Goal: Task Accomplishment & Management: Complete application form

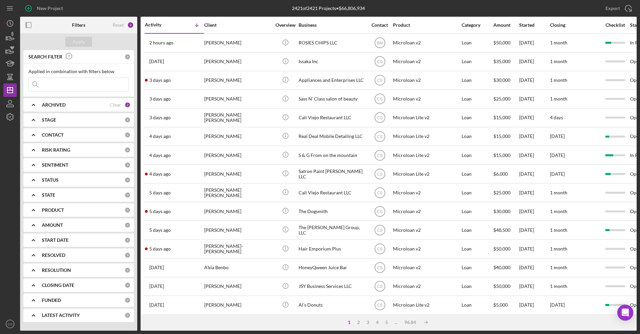
click at [99, 88] on input at bounding box center [79, 84] width 100 height 13
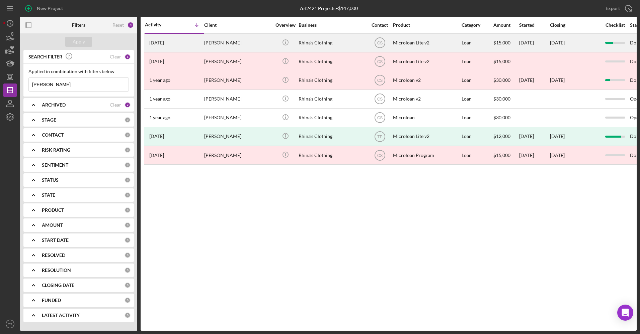
type input "[PERSON_NAME]"
click at [231, 39] on div "[PERSON_NAME]" at bounding box center [237, 43] width 67 height 18
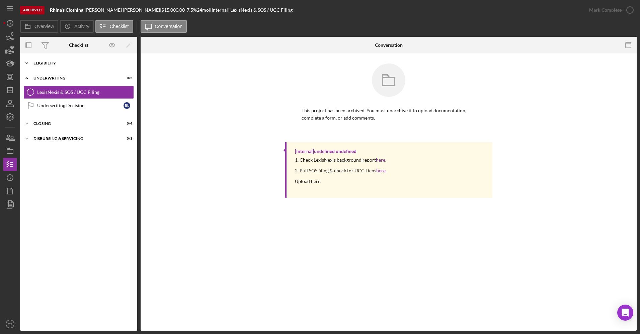
click at [61, 65] on div "Eligibility" at bounding box center [80, 63] width 95 height 4
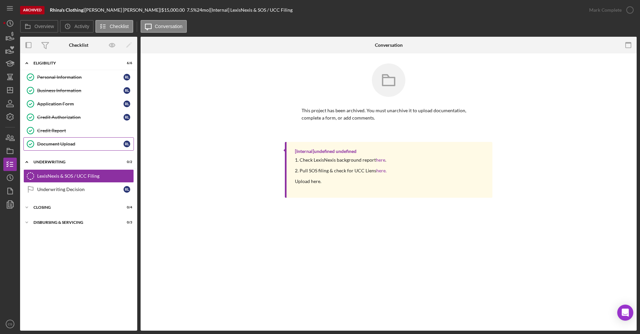
click at [74, 146] on div "Document Upload" at bounding box center [80, 143] width 86 height 5
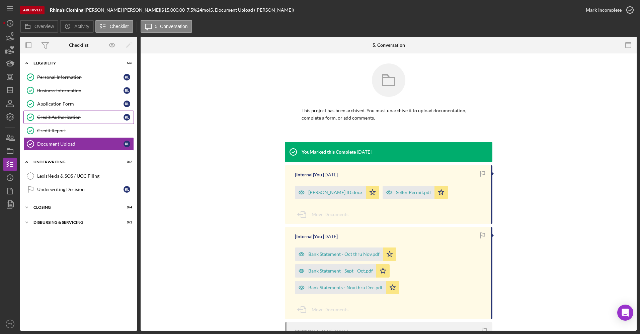
click at [77, 115] on div "Credit Authorization" at bounding box center [80, 117] width 86 height 5
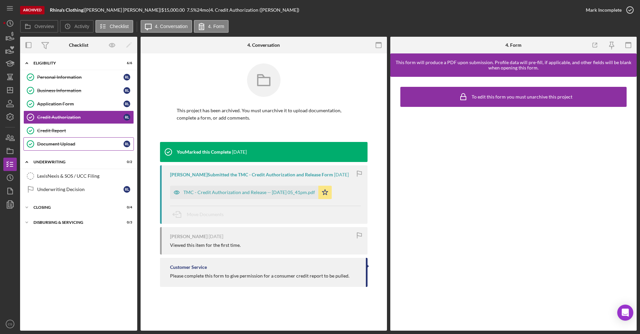
click at [96, 146] on div "Document Upload" at bounding box center [80, 143] width 86 height 5
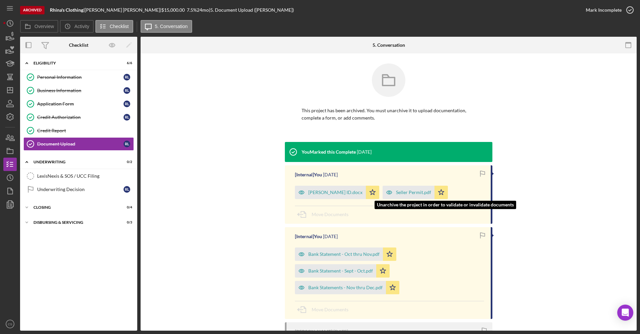
click at [408, 189] on div "Seller Permit.pdf" at bounding box center [408, 192] width 52 height 13
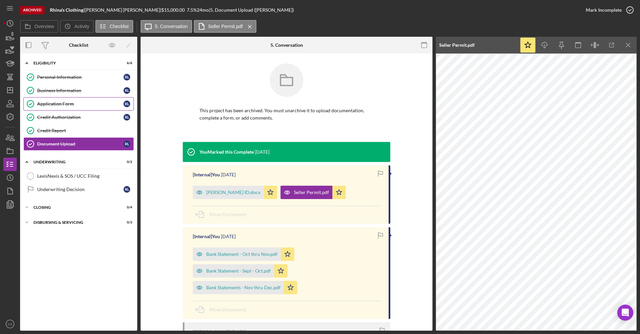
click at [103, 107] on link "Application Form Application Form [PERSON_NAME]" at bounding box center [78, 103] width 110 height 13
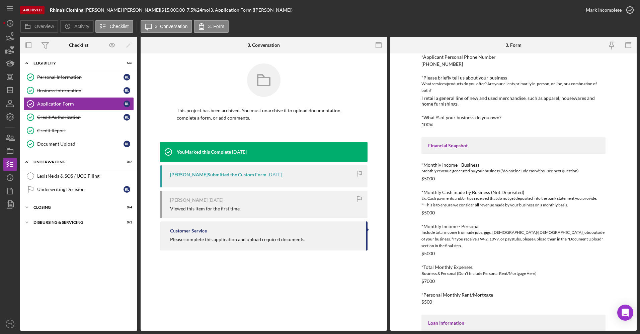
scroll to position [100, 0]
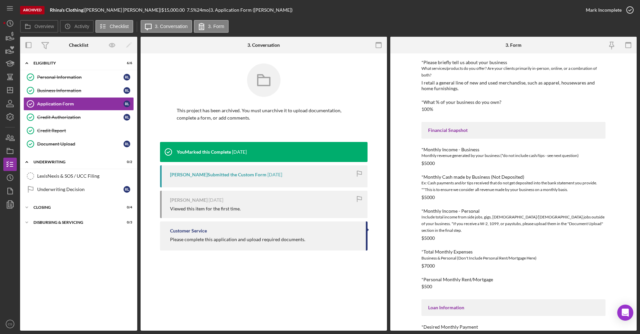
click at [17, 142] on nav "Icon/Menu Icon/Dashboard Dashboard Navigation Divider Mobile Checklist Navigati…" at bounding box center [11, 165] width 17 height 331
click at [5, 138] on icon "button" at bounding box center [10, 137] width 17 height 17
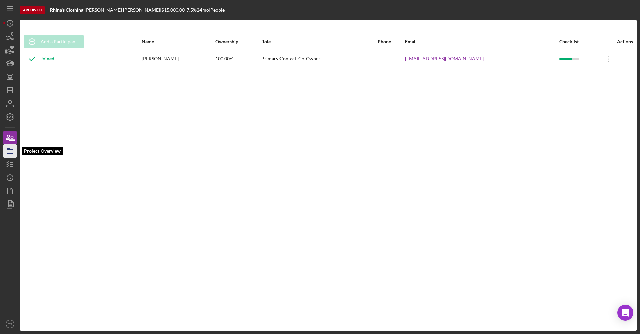
click at [13, 157] on icon "button" at bounding box center [10, 151] width 17 height 17
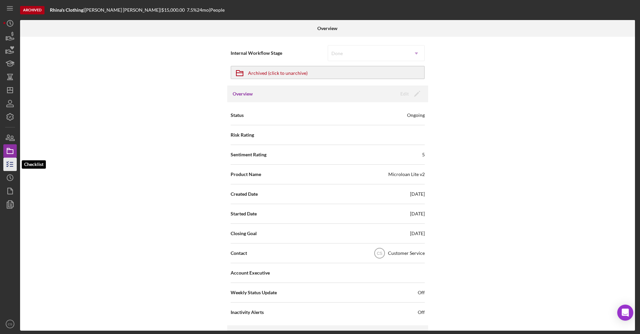
click at [12, 163] on line "button" at bounding box center [11, 163] width 3 height 0
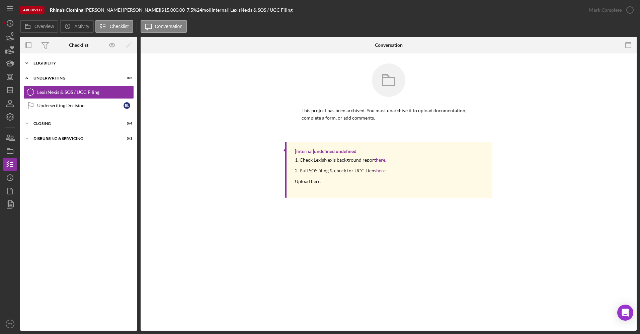
click at [41, 64] on div "Eligibility" at bounding box center [80, 63] width 95 height 4
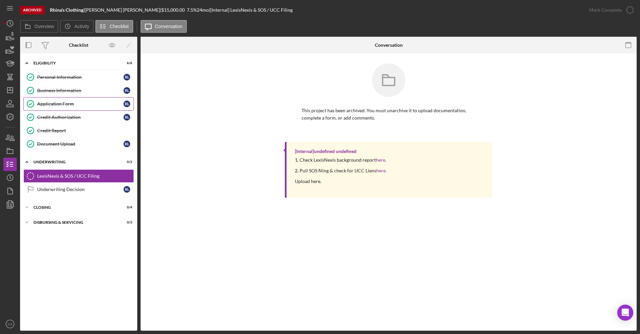
click at [71, 99] on link "Application Form Application Form [PERSON_NAME]" at bounding box center [78, 103] width 110 height 13
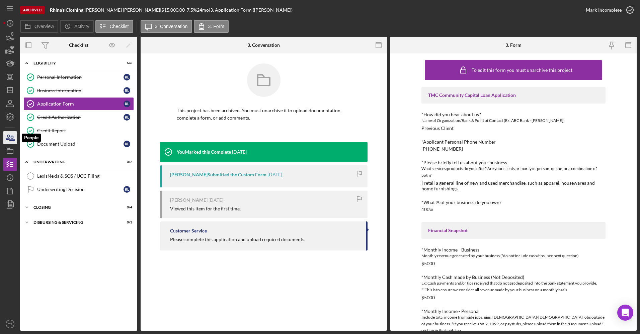
click at [12, 140] on icon "button" at bounding box center [10, 137] width 17 height 17
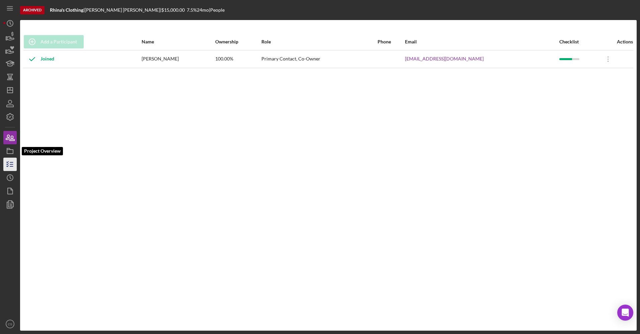
click at [13, 163] on icon "button" at bounding box center [10, 164] width 17 height 17
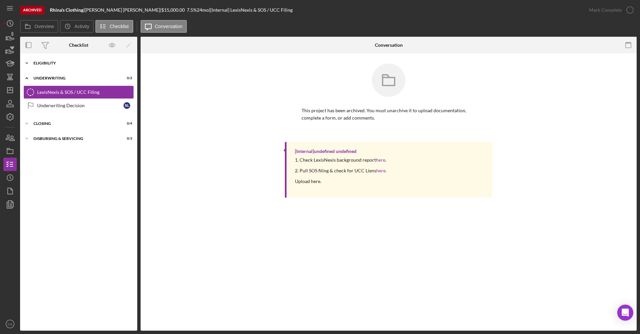
click at [46, 67] on div "Icon/Expander Eligibility 6 / 6" at bounding box center [78, 63] width 117 height 13
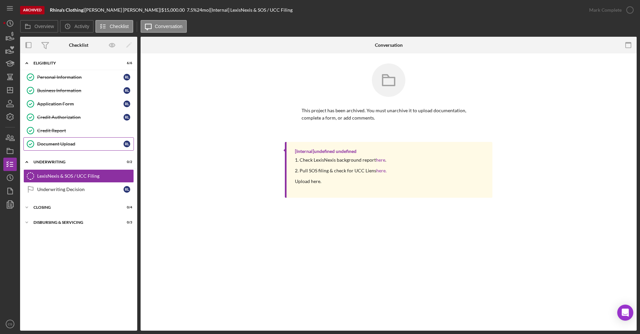
click at [58, 139] on link "Document Upload Document Upload [PERSON_NAME]" at bounding box center [78, 143] width 110 height 13
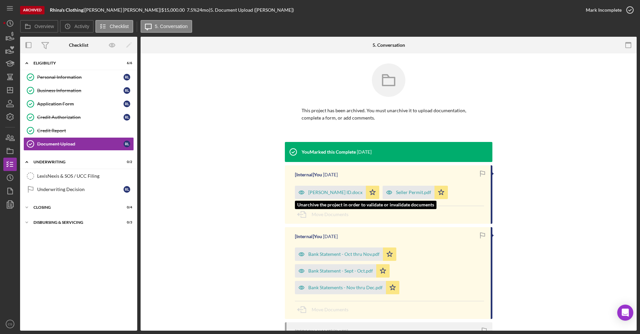
click at [316, 193] on div "[PERSON_NAME] ID.docx" at bounding box center [335, 192] width 54 height 5
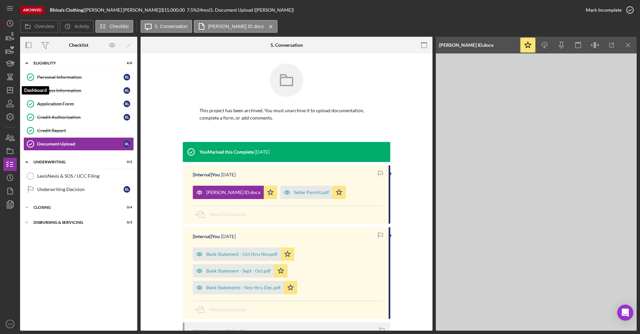
drag, startPoint x: 11, startPoint y: 89, endPoint x: 17, endPoint y: 82, distance: 8.8
click at [11, 89] on icon "Icon/Dashboard" at bounding box center [10, 90] width 17 height 17
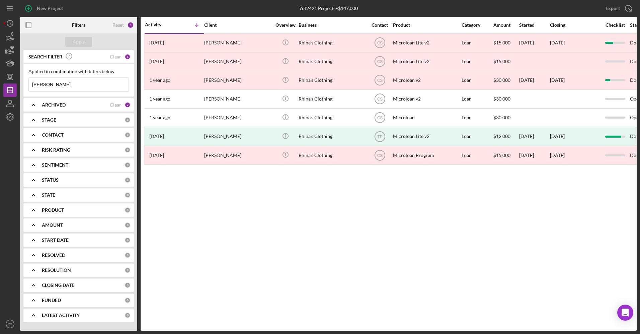
drag, startPoint x: 77, startPoint y: 82, endPoint x: 38, endPoint y: 82, distance: 39.1
click at [38, 82] on input "[PERSON_NAME]" at bounding box center [79, 84] width 100 height 13
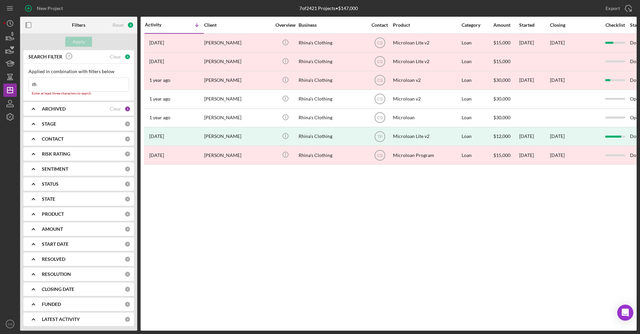
type input "r"
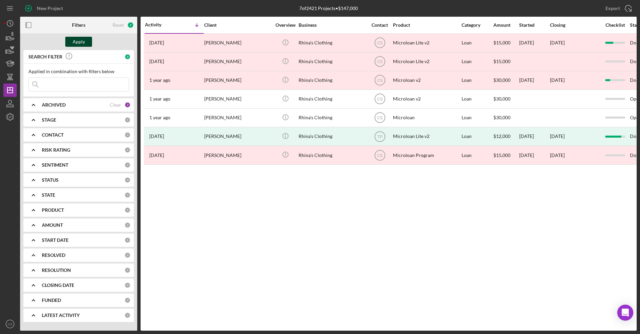
click at [87, 44] on button "Apply" at bounding box center [78, 42] width 27 height 10
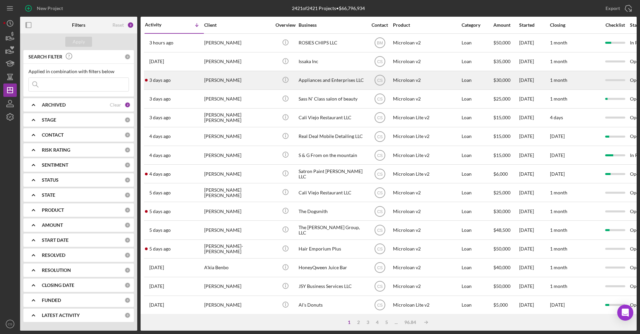
click at [331, 84] on div "Appliances and Enterprises LLC" at bounding box center [331, 81] width 67 height 18
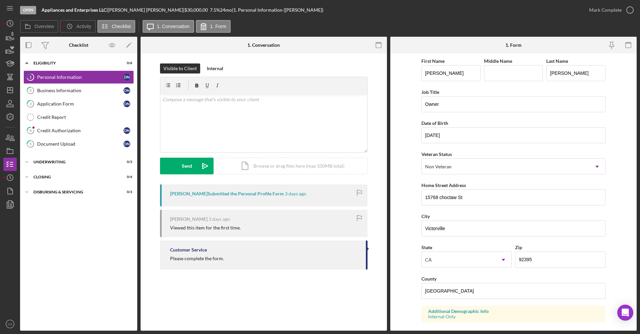
click at [72, 12] on b "Appliances and Enterprises LLC" at bounding box center [73, 10] width 65 height 6
copy div "Appliances and Enterprises LLC |"
click at [128, 9] on div "[PERSON_NAME] |" at bounding box center [146, 9] width 77 height 5
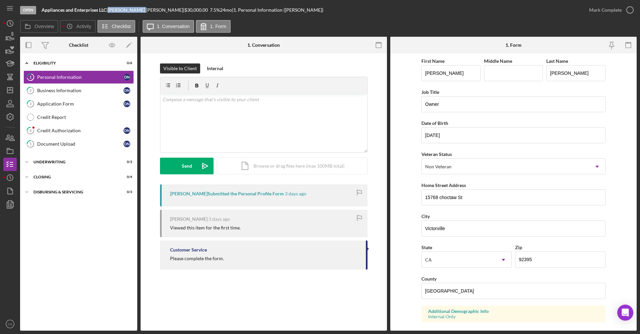
click at [128, 9] on div "[PERSON_NAME] |" at bounding box center [146, 9] width 77 height 5
copy div "[PERSON_NAME] |"
click at [613, 6] on div "Mark Complete" at bounding box center [605, 9] width 32 height 13
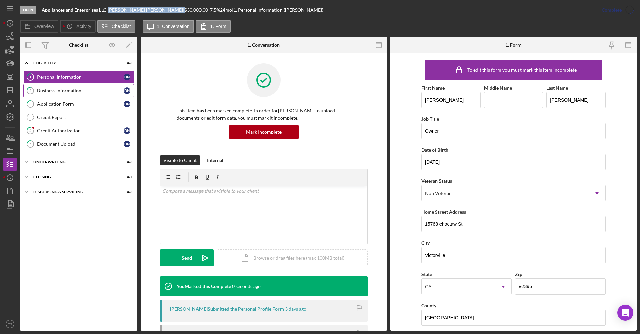
click at [71, 89] on div "Business Information" at bounding box center [80, 90] width 86 height 5
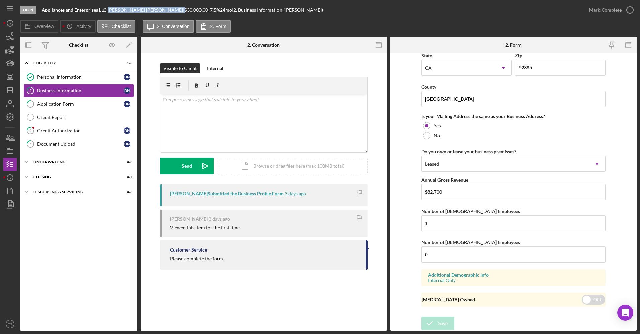
scroll to position [465, 0]
click at [601, 5] on div "Mark Complete" at bounding box center [605, 9] width 32 height 13
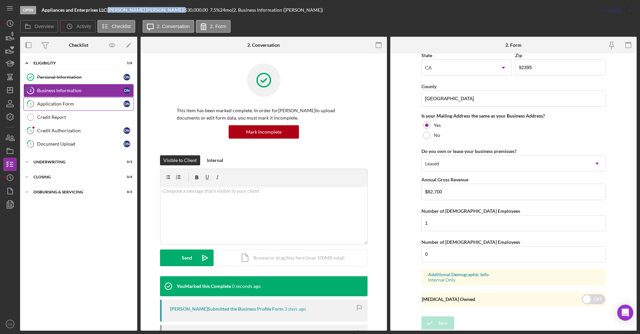
scroll to position [227, 0]
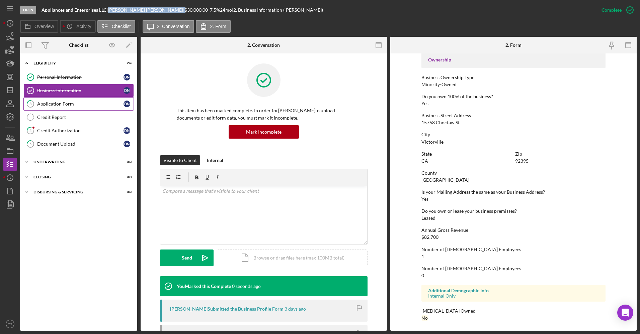
click at [79, 101] on link "3 Application Form D N" at bounding box center [78, 103] width 110 height 13
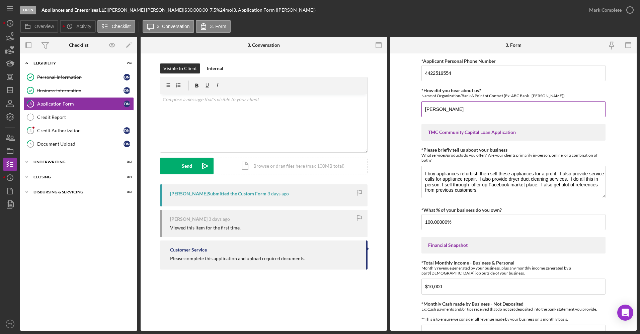
click at [452, 108] on input "[PERSON_NAME]" at bounding box center [513, 109] width 184 height 16
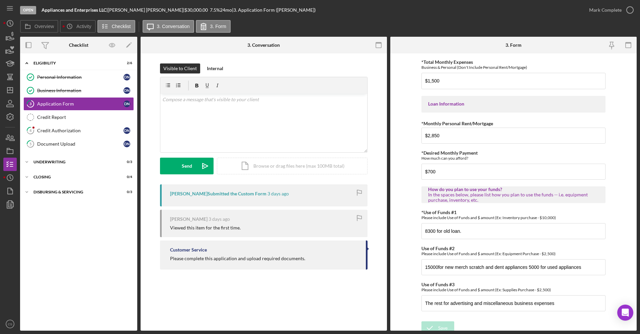
scroll to position [298, 0]
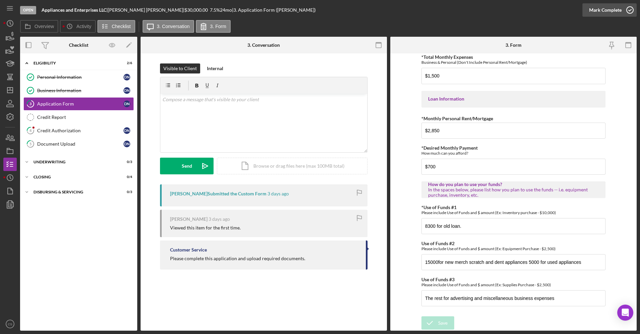
click at [591, 6] on div "Mark Complete" at bounding box center [605, 9] width 32 height 13
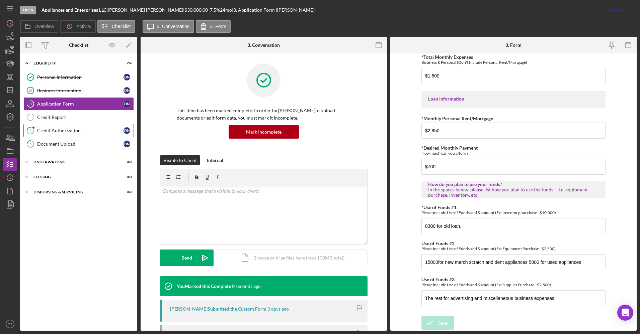
click at [82, 127] on link "4 Credit Authorization D N" at bounding box center [78, 130] width 110 height 13
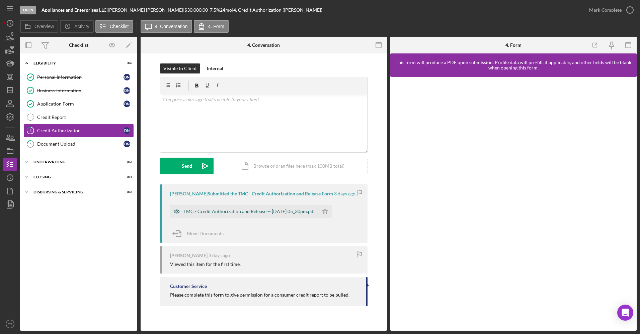
click at [273, 210] on div "TMC - Credit Authorization and Release -- [DATE] 05_30pm.pdf" at bounding box center [248, 211] width 131 height 5
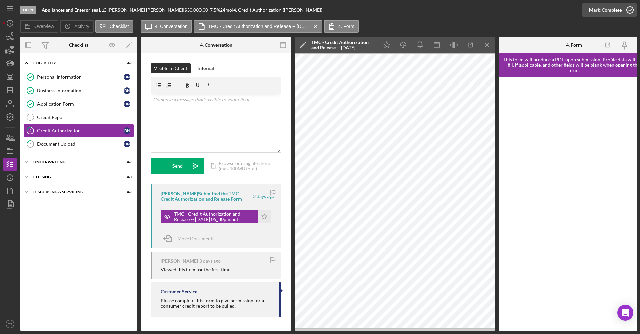
click at [609, 12] on div "Mark Complete" at bounding box center [605, 9] width 32 height 13
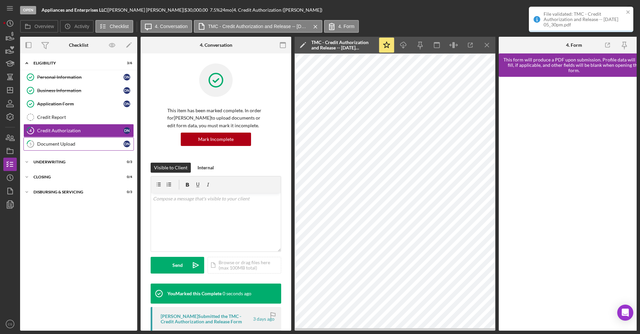
click at [56, 142] on div "Document Upload" at bounding box center [80, 143] width 86 height 5
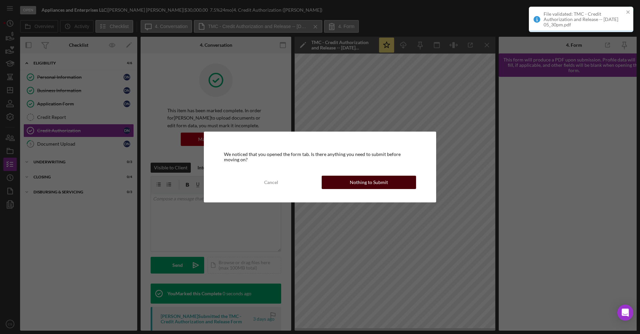
click at [335, 177] on button "Nothing to Submit" at bounding box center [368, 182] width 94 height 13
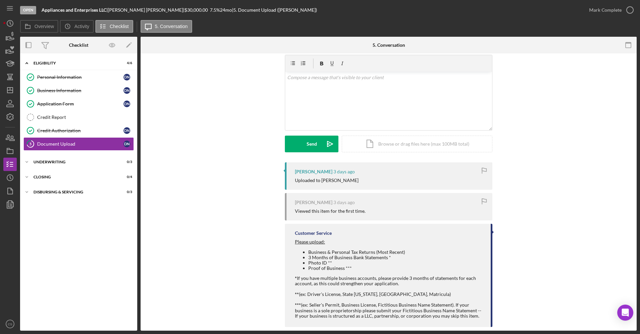
scroll to position [32, 0]
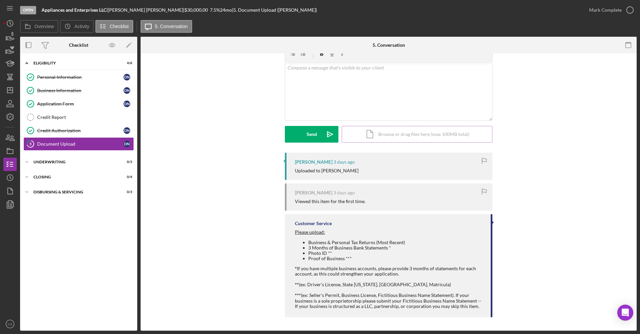
click at [395, 137] on div "Icon/Document Browse or drag files here (max 100MB total) Tap to choose files o…" at bounding box center [417, 134] width 151 height 17
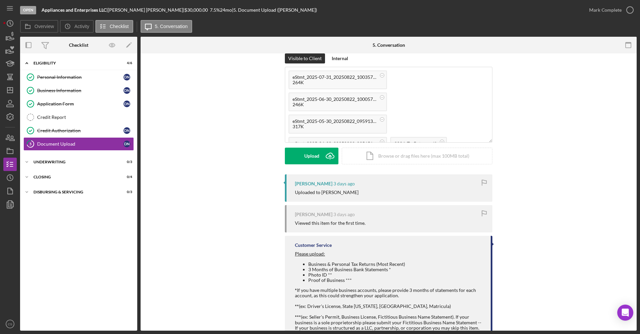
scroll to position [0, 0]
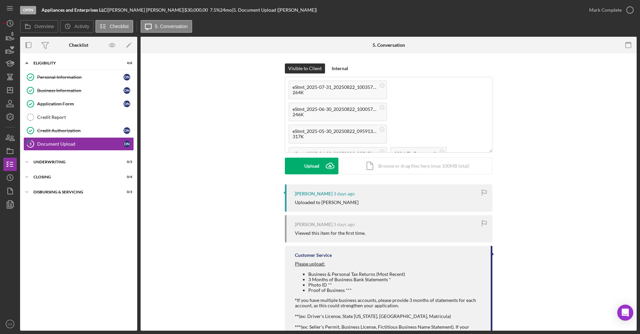
click at [325, 68] on div "Visible to Client Internal" at bounding box center [388, 69] width 207 height 10
click at [337, 71] on div "Internal" at bounding box center [339, 69] width 16 height 10
click at [320, 166] on button "Upload Icon/Upload" at bounding box center [312, 166] width 54 height 17
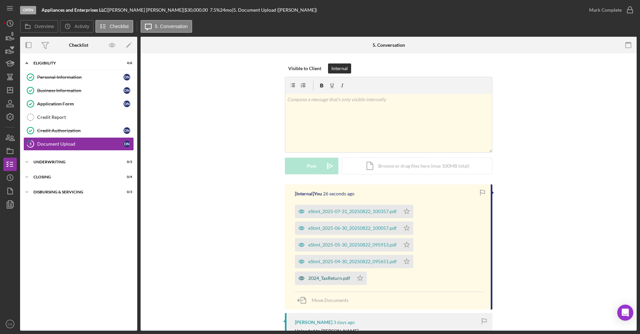
click at [336, 279] on div "2024_TaxReturn.pdf" at bounding box center [329, 278] width 42 height 5
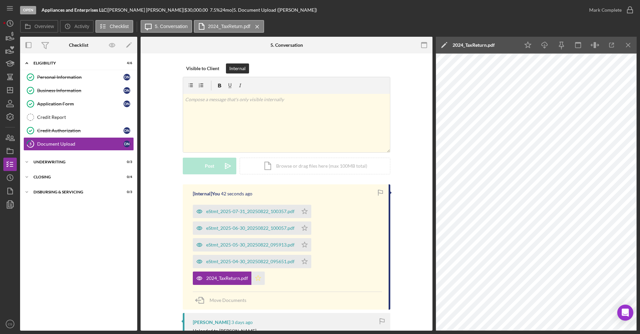
click at [254, 280] on icon "Icon/Star" at bounding box center [257, 278] width 13 height 13
click at [264, 261] on div "eStmt_2025-04-30_20250822_095651.pdf" at bounding box center [250, 261] width 88 height 5
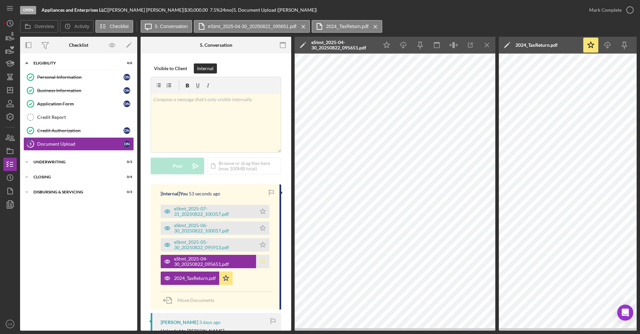
click at [262, 262] on icon "Icon/Star" at bounding box center [262, 261] width 13 height 13
click at [223, 251] on div "eStmt_2025-05-30_20250822_095913.pdf" at bounding box center [208, 244] width 95 height 13
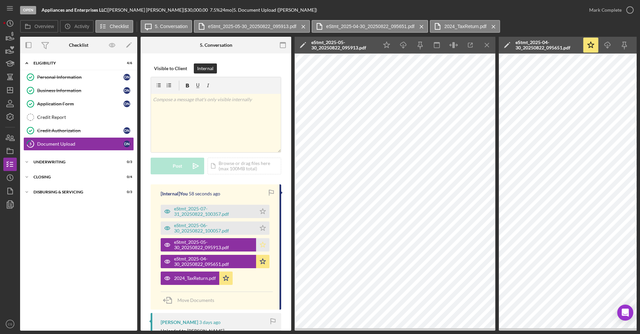
click at [265, 245] on icon "Icon/Star" at bounding box center [262, 244] width 13 height 13
click at [225, 226] on div "eStmt_2025-06-30_20250822_100057.pdf" at bounding box center [213, 228] width 79 height 11
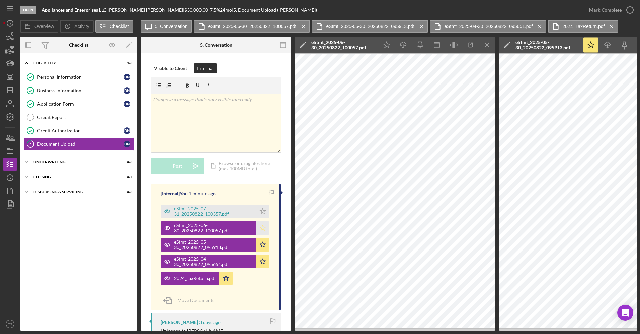
click at [262, 226] on icon "Icon/Star" at bounding box center [262, 228] width 13 height 13
click at [233, 213] on div "eStmt_2025-07-31_20250822_100357.pdf" at bounding box center [213, 211] width 79 height 11
click at [262, 208] on icon "Icon/Star" at bounding box center [262, 211] width 13 height 13
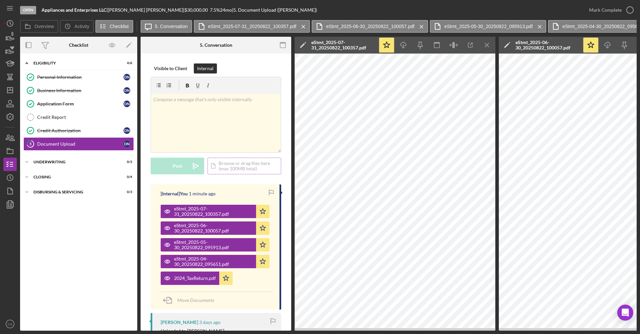
click at [223, 166] on div "Icon/Document Browse or drag files here (max 100MB total) Tap to choose files o…" at bounding box center [244, 166] width 74 height 17
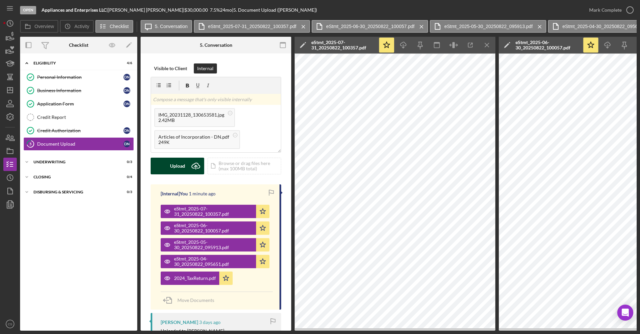
click at [171, 163] on div "Upload" at bounding box center [177, 166] width 15 height 17
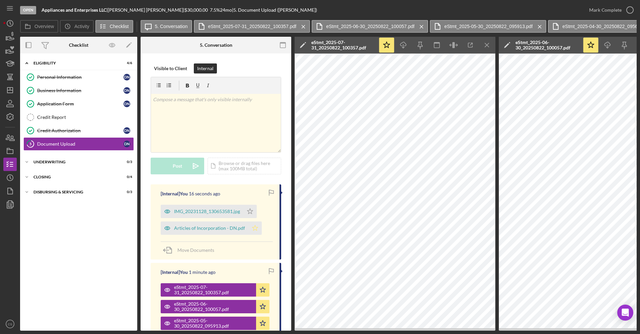
click at [256, 226] on icon "Icon/Star" at bounding box center [254, 228] width 13 height 13
click at [222, 213] on div "IMG_20231128_130653581.jpg" at bounding box center [207, 211] width 66 height 5
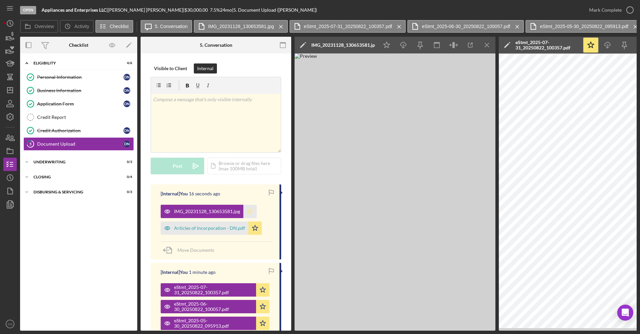
click at [250, 217] on icon "Icon/Star" at bounding box center [249, 211] width 13 height 13
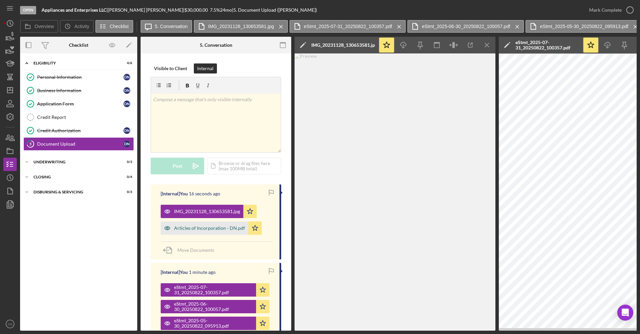
click at [232, 226] on div "Articles of Incorporation - DN.pdf" at bounding box center [209, 228] width 71 height 5
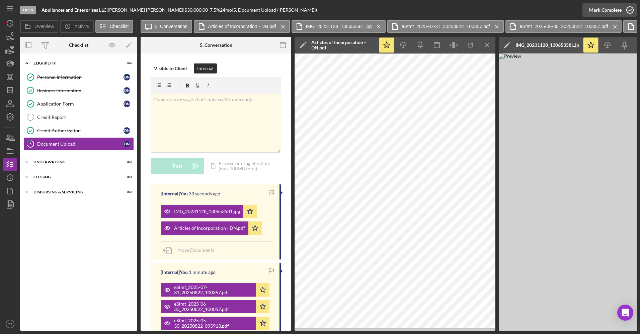
click at [622, 6] on icon "button" at bounding box center [629, 10] width 17 height 17
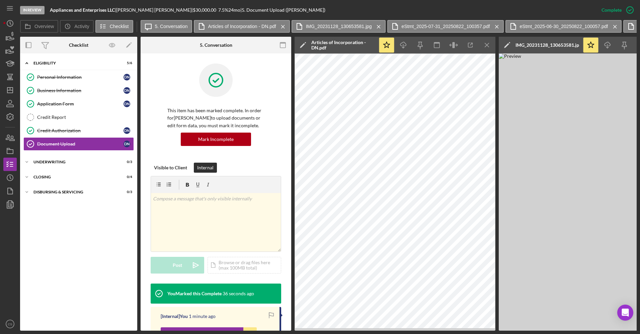
drag, startPoint x: 48, startPoint y: 133, endPoint x: 179, endPoint y: 211, distance: 153.0
click at [48, 133] on div "Credit Authorization" at bounding box center [80, 130] width 86 height 5
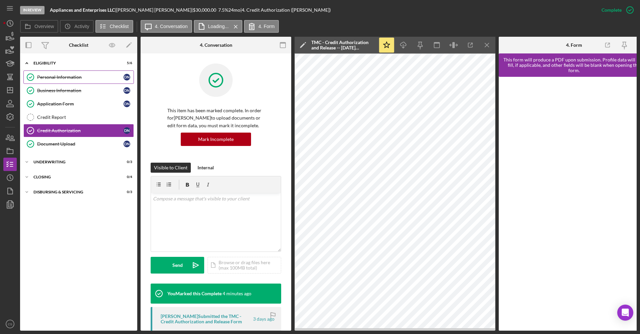
drag, startPoint x: 82, startPoint y: 80, endPoint x: 86, endPoint y: 81, distance: 4.1
click at [82, 80] on div "Personal Information" at bounding box center [80, 77] width 86 height 5
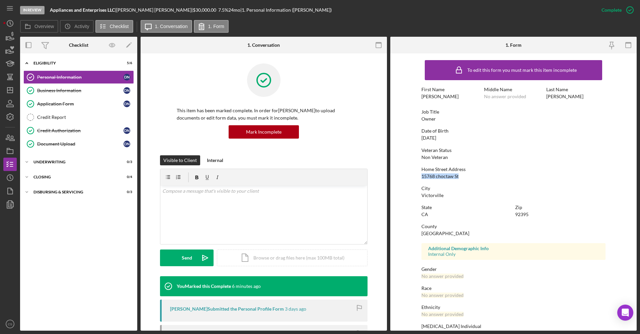
drag, startPoint x: 420, startPoint y: 178, endPoint x: 463, endPoint y: 176, distance: 42.8
click at [463, 176] on form "To edit this form you must mark this item incomplete First Name [PERSON_NAME] M…" at bounding box center [513, 193] width 246 height 278
drag, startPoint x: 463, startPoint y: 176, endPoint x: 453, endPoint y: 176, distance: 10.1
copy div "15768 choctaw St"
drag, startPoint x: 68, startPoint y: 141, endPoint x: 120, endPoint y: 162, distance: 55.6
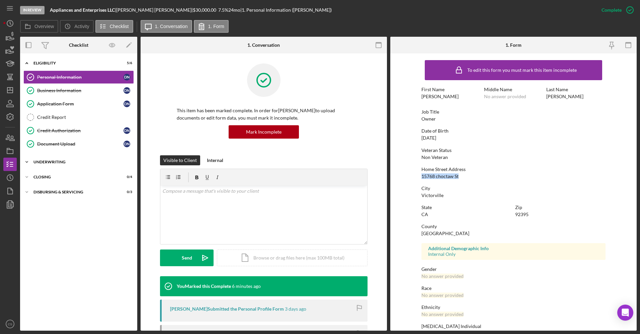
click at [68, 141] on div "Document Upload" at bounding box center [80, 143] width 86 height 5
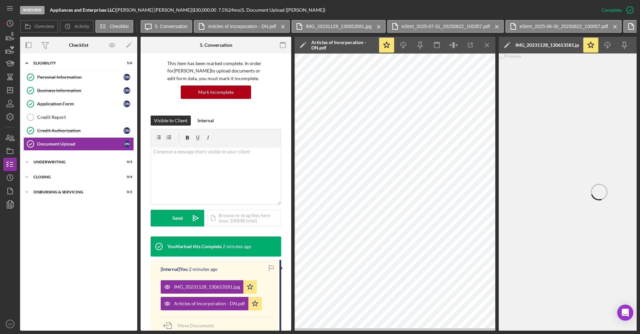
scroll to position [134, 0]
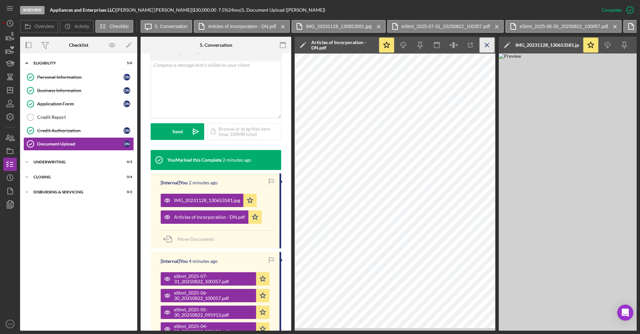
click at [485, 44] on icon "Icon/Menu Close" at bounding box center [486, 45] width 15 height 15
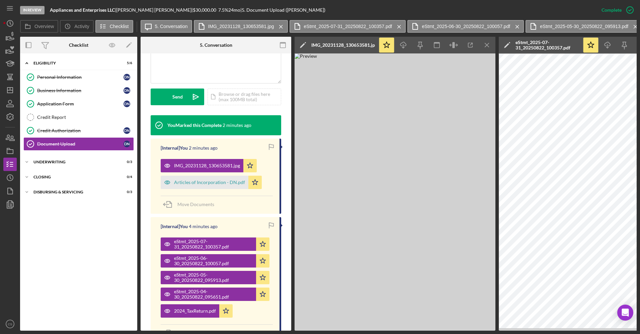
scroll to position [201, 0]
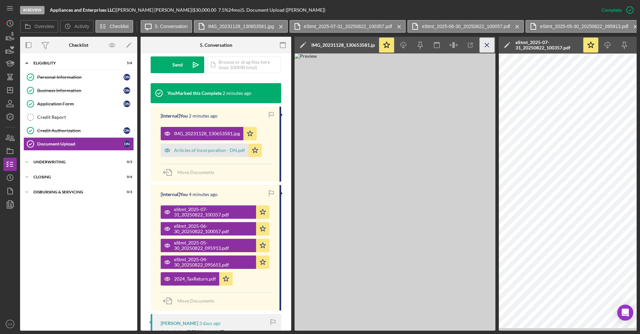
click at [487, 47] on icon "Icon/Menu Close" at bounding box center [486, 45] width 15 height 15
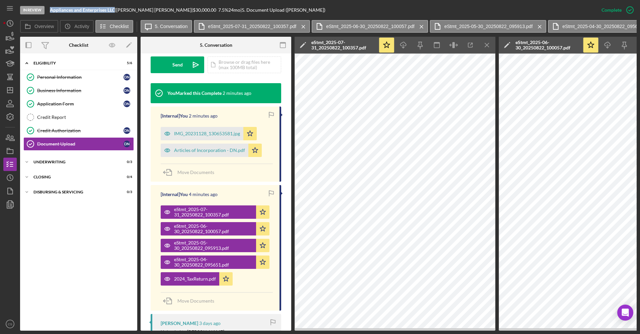
drag, startPoint x: 49, startPoint y: 11, endPoint x: 116, endPoint y: 6, distance: 67.7
click at [116, 6] on div "In Review Appliances and Enterprises LLC | [PERSON_NAME] | $30,000.00 7.5 % 24 …" at bounding box center [307, 10] width 574 height 20
copy b "Appliances and Enterprises LLC"
click at [61, 116] on div "Credit Report" at bounding box center [85, 117] width 96 height 5
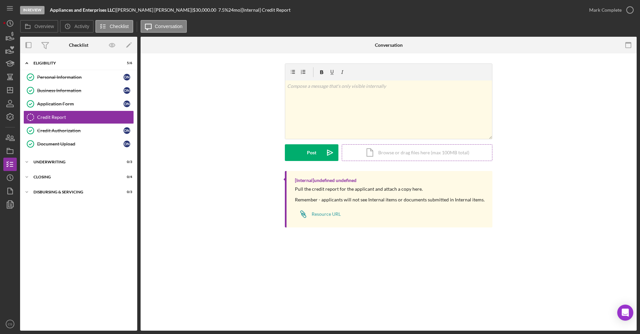
click at [350, 152] on div "Icon/Document Browse or drag files here (max 100MB total) Tap to choose files o…" at bounding box center [417, 153] width 151 height 17
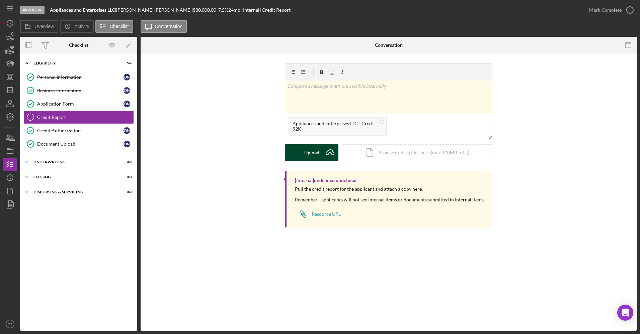
click at [315, 157] on div "Upload" at bounding box center [311, 153] width 15 height 17
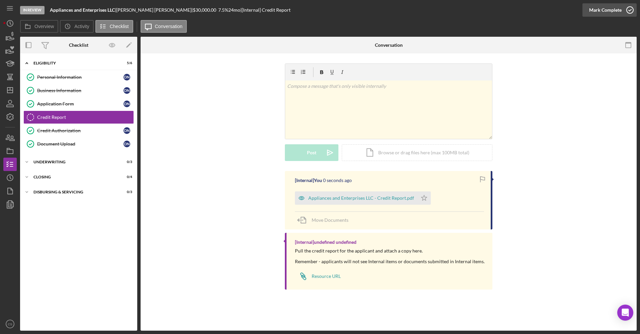
click at [610, 13] on div "Mark Complete" at bounding box center [605, 9] width 32 height 13
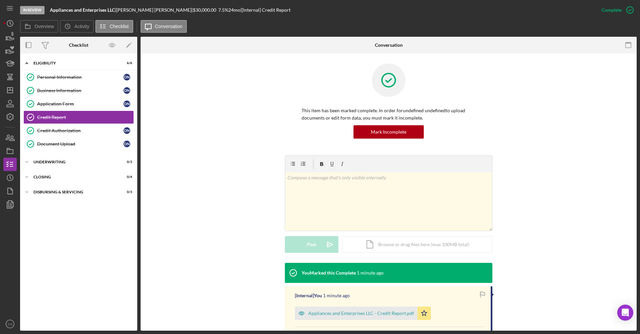
drag, startPoint x: 329, startPoint y: 315, endPoint x: 331, endPoint y: 304, distance: 11.2
click at [329, 315] on div "Appliances and Enterprises LLC - Credit Report.pdf" at bounding box center [361, 313] width 106 height 5
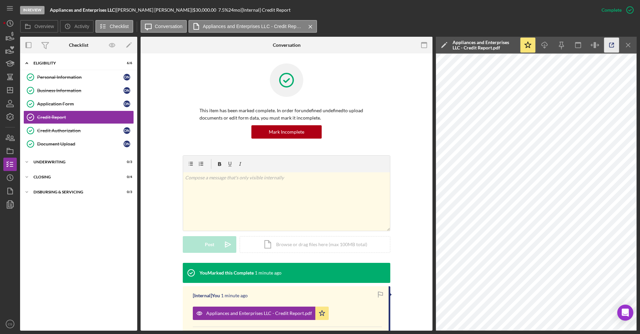
click at [605, 46] on icon "button" at bounding box center [611, 45] width 15 height 15
click at [79, 88] on div "Business Information" at bounding box center [80, 90] width 86 height 5
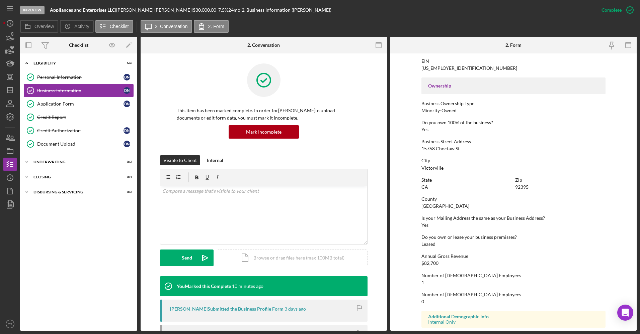
scroll to position [227, 0]
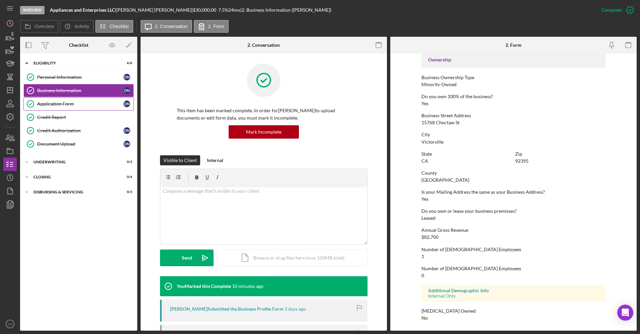
click at [110, 103] on div "Application Form" at bounding box center [80, 103] width 86 height 5
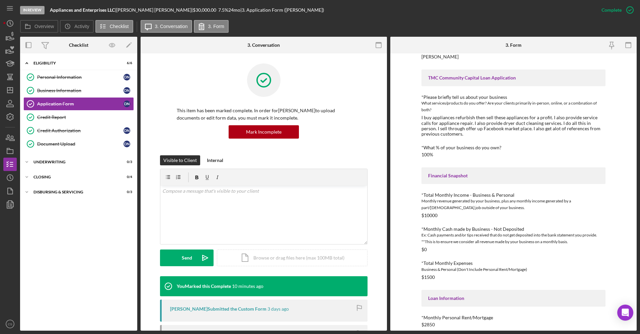
scroll to position [211, 0]
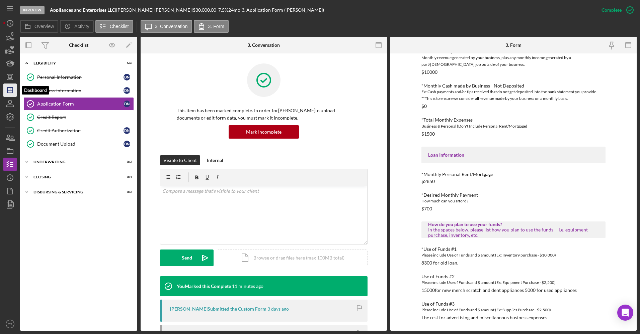
click at [5, 89] on icon "Icon/Dashboard" at bounding box center [10, 90] width 17 height 17
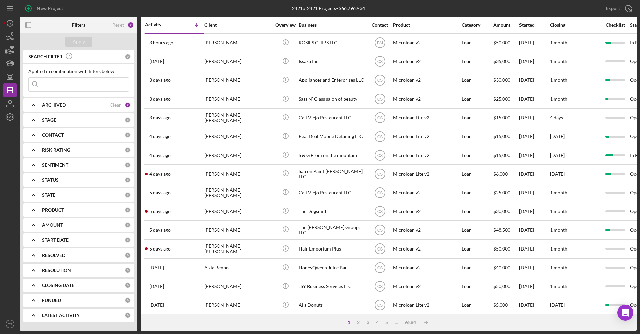
click at [54, 86] on input at bounding box center [79, 84] width 100 height 13
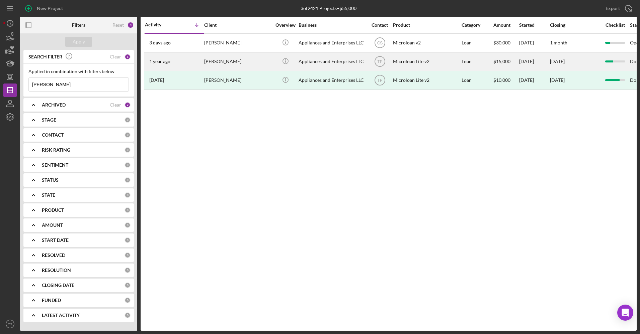
type input "[PERSON_NAME]"
click at [317, 63] on div "Appliances and Enterprises LLC" at bounding box center [331, 62] width 67 height 18
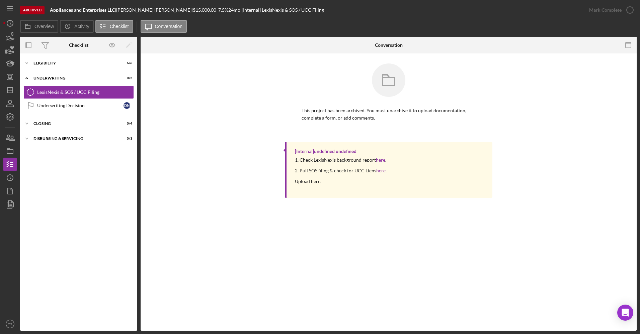
click at [70, 71] on div "Icon/Expander Eligibility 6 / 6 Icon/Expander Underwriting 0 / 2 LexisNexis & S…" at bounding box center [78, 192] width 117 height 271
click at [67, 60] on div "Icon/Expander Eligibility 6 / 6" at bounding box center [78, 63] width 117 height 13
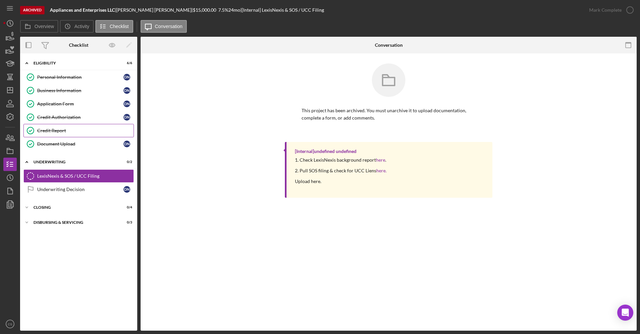
click at [86, 132] on div "Credit Report" at bounding box center [85, 130] width 96 height 5
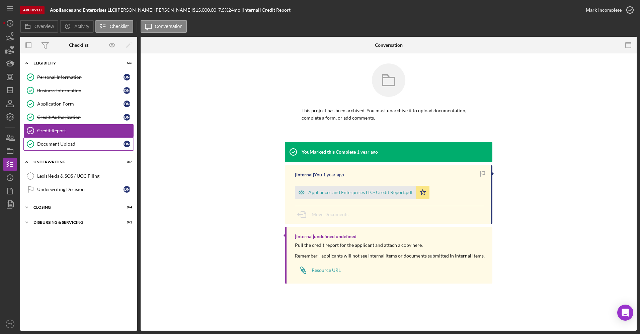
click at [85, 141] on div "Document Upload" at bounding box center [80, 143] width 86 height 5
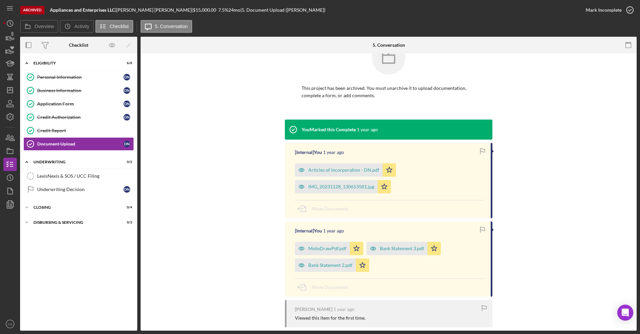
scroll to position [67, 0]
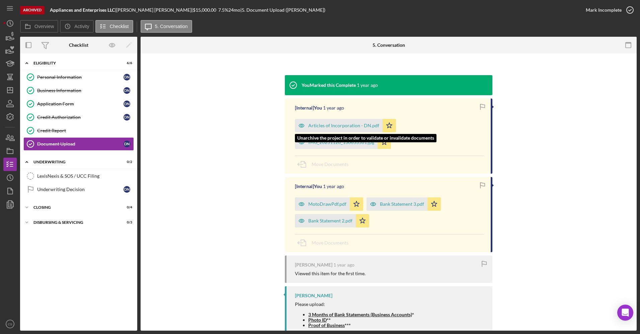
click at [339, 126] on div "Articles of Incorporation - DN.pdf" at bounding box center [343, 125] width 71 height 5
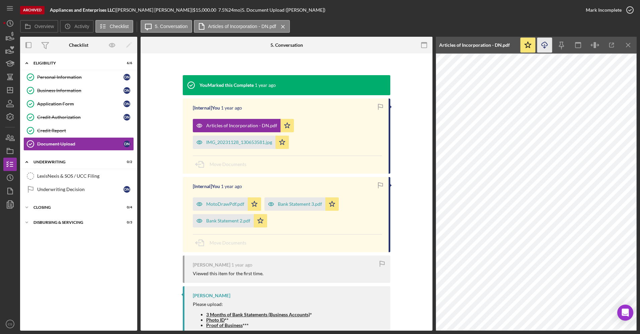
click at [543, 48] on icon "Icon/Download" at bounding box center [544, 45] width 15 height 15
click at [253, 149] on div "IMG_20231128_130653581.jpg" at bounding box center [234, 142] width 83 height 13
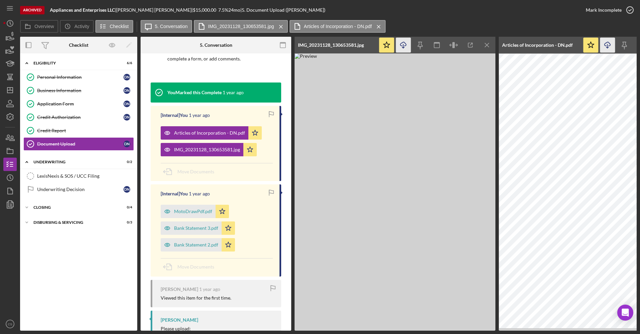
click at [407, 49] on icon "Icon/Download" at bounding box center [403, 45] width 15 height 15
